Goal: Transaction & Acquisition: Purchase product/service

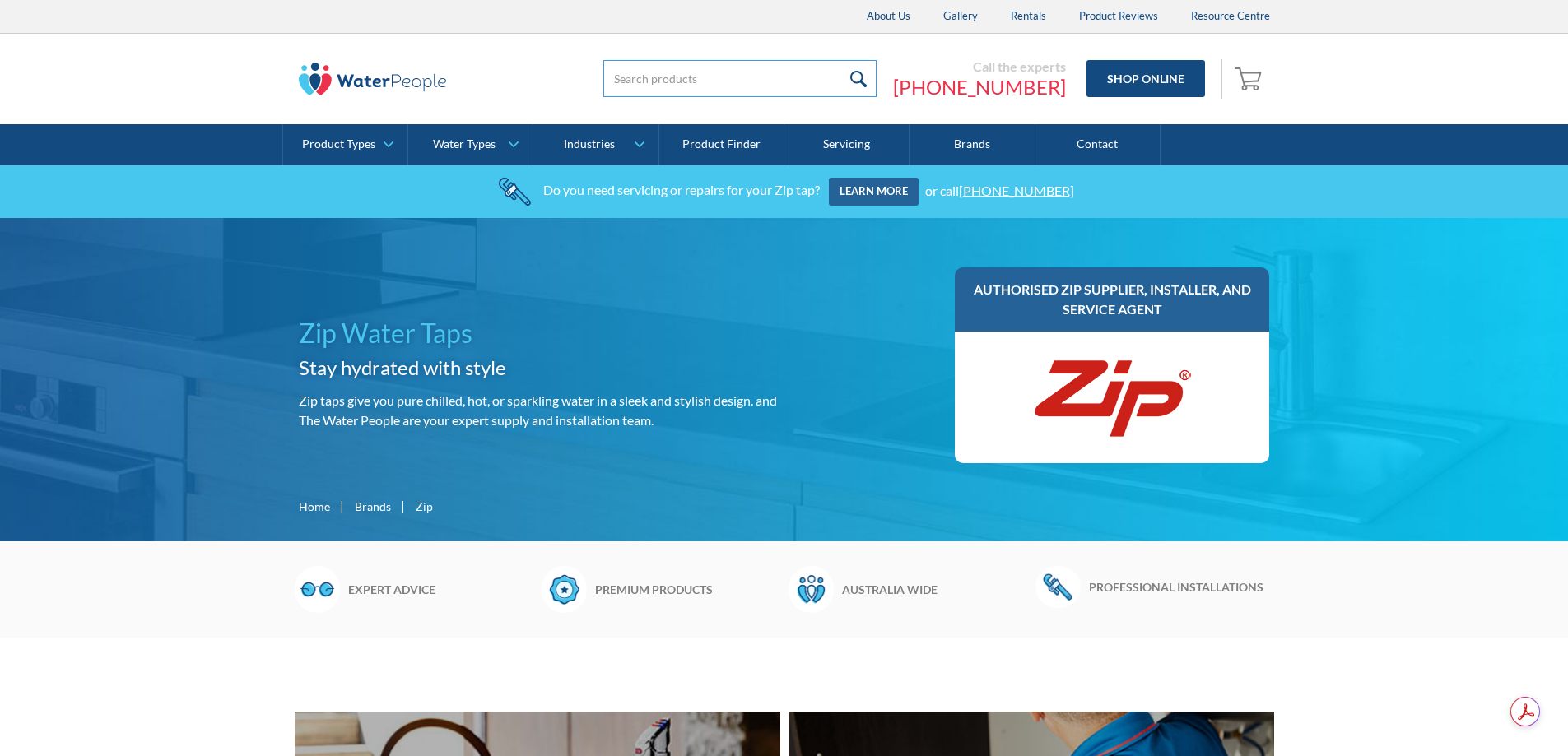
drag, startPoint x: 0, startPoint y: 0, endPoint x: 665, endPoint y: 80, distance: 669.8
click at [665, 80] on input "search" at bounding box center [740, 79] width 273 height 37
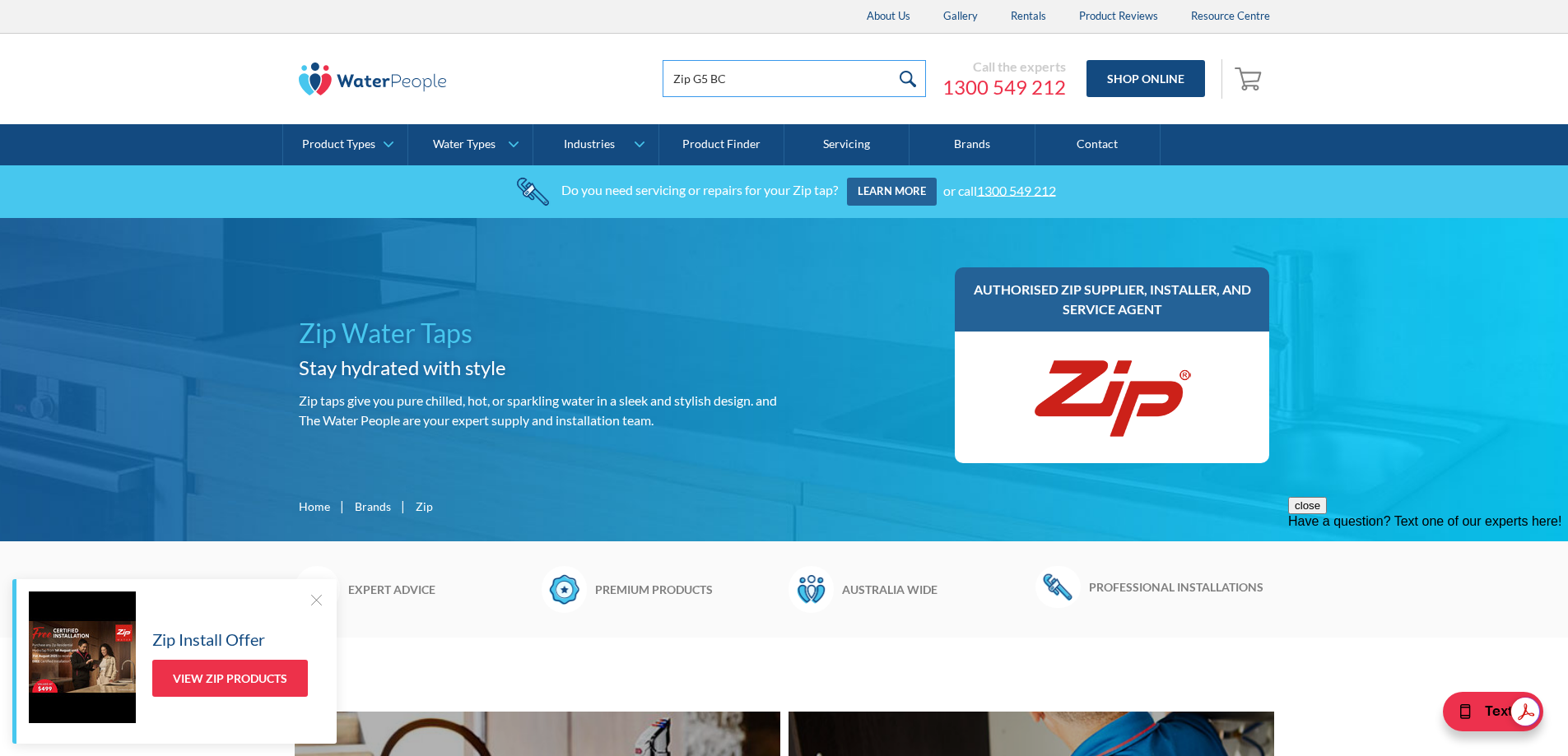
type input "Zip G5 BC"
click at [912, 80] on input "submit" at bounding box center [908, 79] width 36 height 37
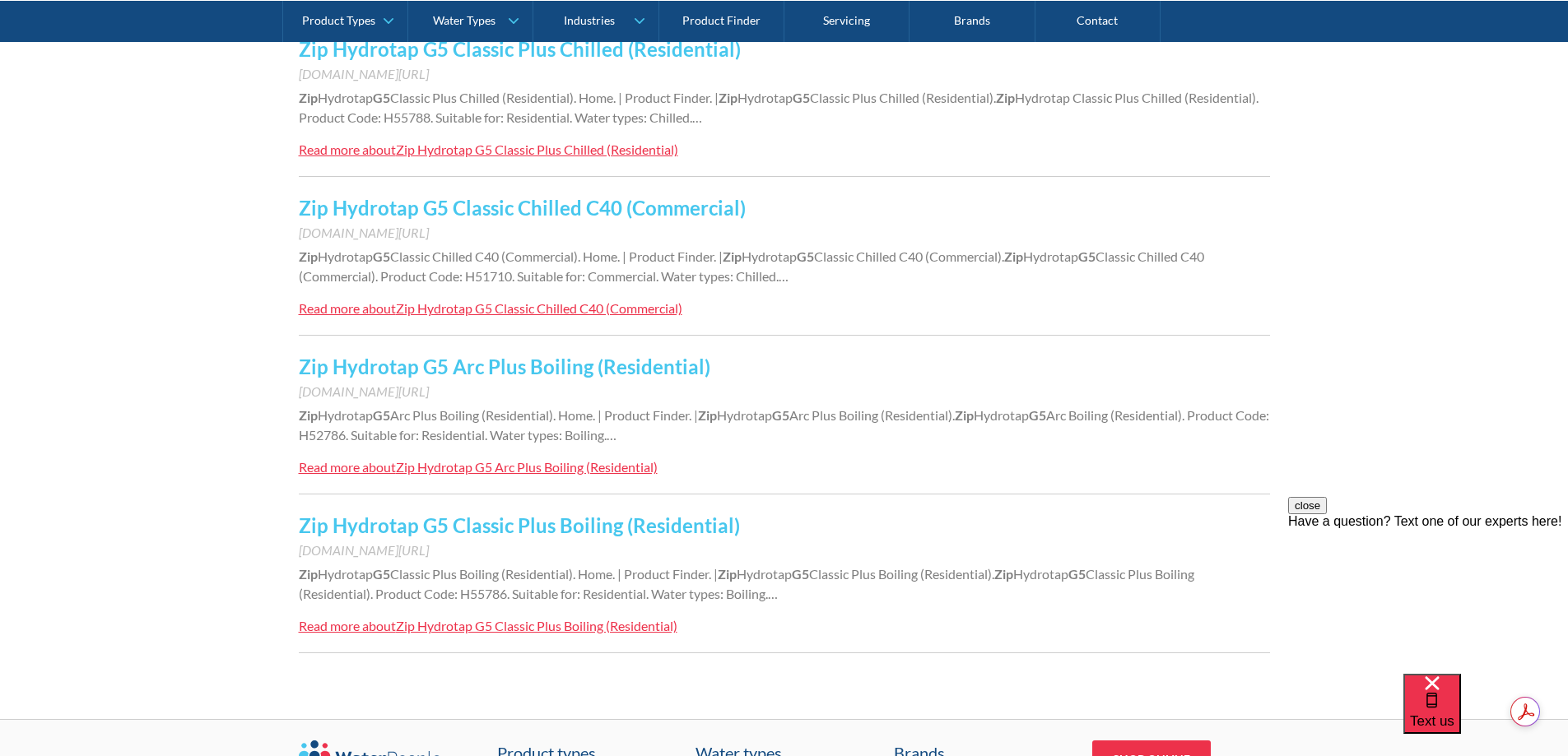
scroll to position [1482, 0]
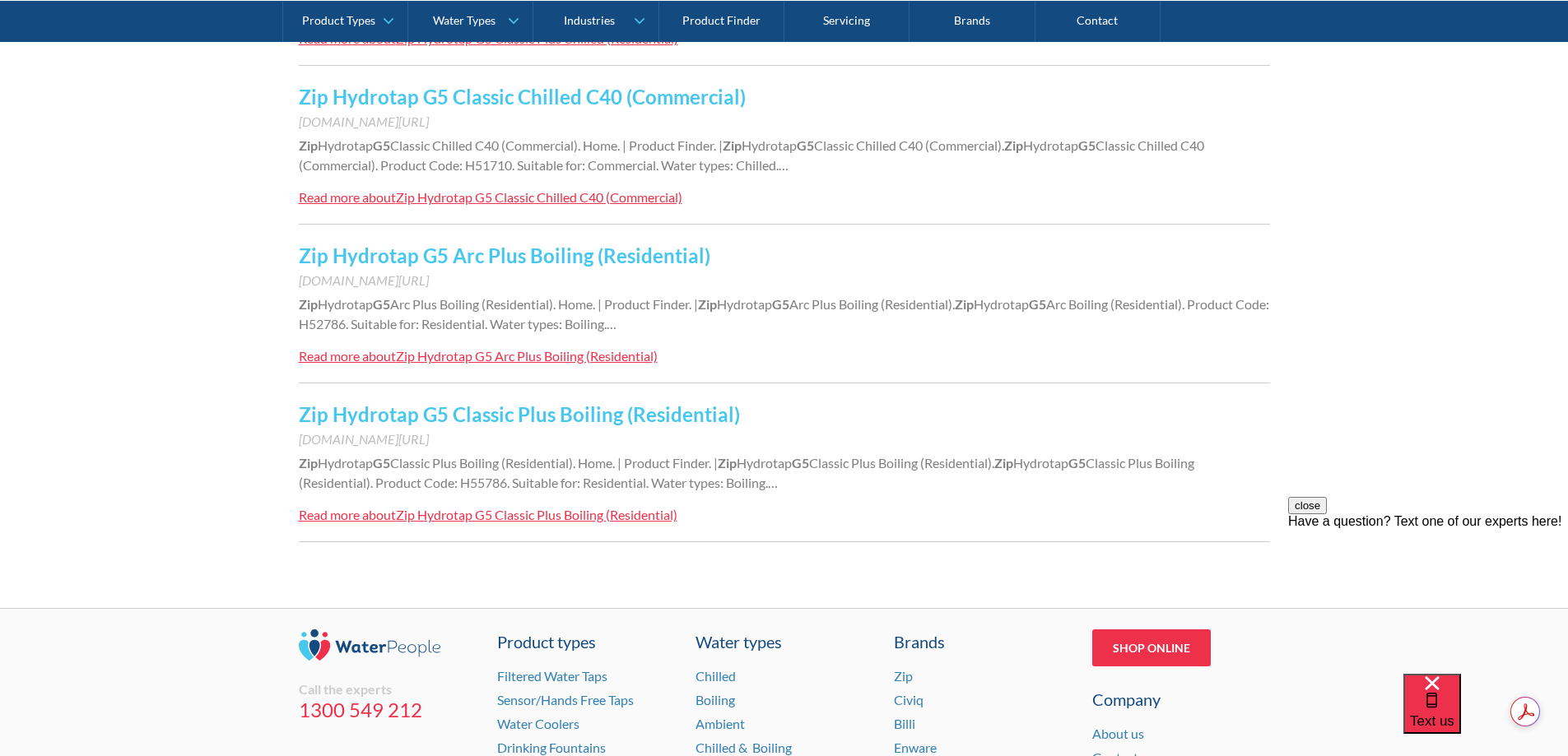
click at [478, 516] on div "Zip Hydrotap G5 Classic Plus Boiling (Residential)" at bounding box center [537, 515] width 281 height 15
